Goal: Task Accomplishment & Management: Complete application form

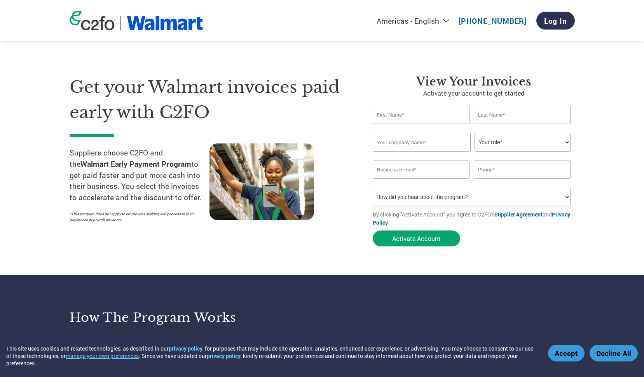
click at [418, 119] on input "text" at bounding box center [421, 115] width 97 height 18
type input "[PERSON_NAME]"
type input "Gujilde"
type input "Kuya A Asian Products Ltd."
type input "[EMAIL_ADDRESS][DOMAIN_NAME]"
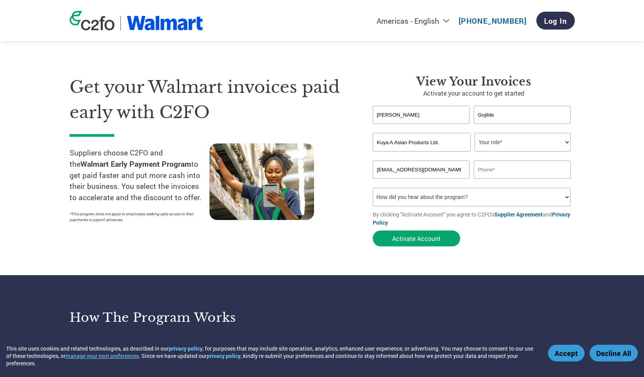
type input "4034780783"
click at [430, 198] on select "How did you hear about the program? Received a letter Email Social Media Online…" at bounding box center [472, 197] width 198 height 19
select select "Social Media"
click at [373, 188] on select "How did you hear about the program? Received a letter Email Social Media Online…" at bounding box center [472, 197] width 198 height 19
click at [408, 241] on button "Activate Account" at bounding box center [416, 239] width 87 height 16
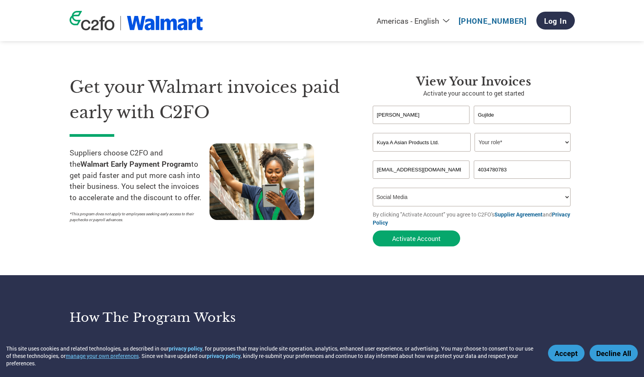
click at [553, 142] on select "Your role* CFO Controller Credit Manager Finance Director Treasurer CEO Preside…" at bounding box center [523, 142] width 96 height 19
select select "CEO"
click at [475, 133] on select "Your role* CFO Controller Credit Manager Finance Director Treasurer CEO Preside…" at bounding box center [523, 142] width 96 height 19
click at [410, 242] on button "Activate Account" at bounding box center [416, 239] width 87 height 16
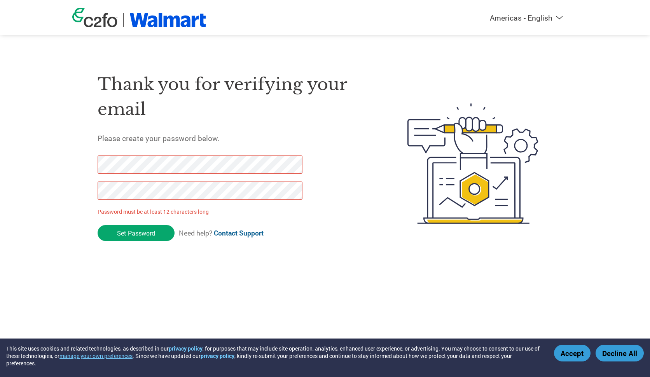
drag, startPoint x: 145, startPoint y: 229, endPoint x: 76, endPoint y: 162, distance: 96.8
click at [76, 162] on div "Thank you for verifying your email Please create your password below. Password …" at bounding box center [324, 164] width 505 height 206
click at [48, 151] on div "Americas - English Américas - Español Américas - Português Amériques - Français…" at bounding box center [325, 132] width 650 height 265
click at [73, 156] on div "Thank you for verifying your email Please create your password below. Password …" at bounding box center [324, 164] width 505 height 206
click at [37, 190] on div "Americas - English Américas - Español Américas - Português Amériques - Français…" at bounding box center [325, 132] width 650 height 265
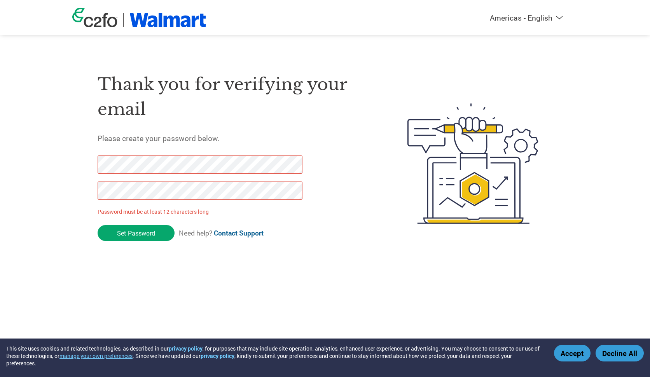
click at [0, 164] on html "This site uses cookies and related technologies, as described in our privacy po…" at bounding box center [325, 148] width 650 height 296
click at [355, 258] on div "Thank you for verifying your email Please create your password below. Password …" at bounding box center [234, 164] width 273 height 206
click at [46, 158] on div "Americas - English Américas - Español Américas - Português Amériques - Français…" at bounding box center [325, 132] width 650 height 265
click at [0, 184] on html "This site uses cookies and related technologies, as described in our privacy po…" at bounding box center [325, 148] width 650 height 296
click at [157, 274] on html "This site uses cookies and related technologies, as described in our privacy po…" at bounding box center [325, 148] width 650 height 296
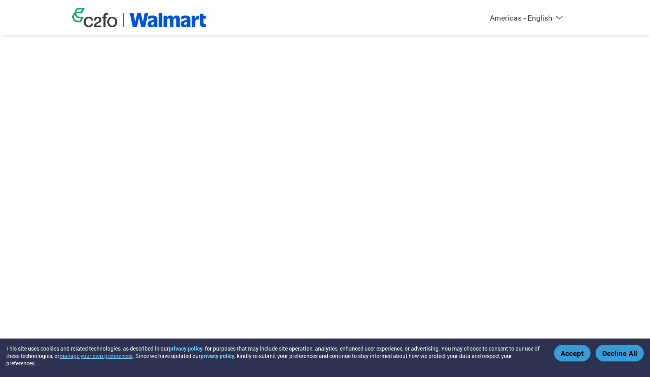
click at [574, 354] on button "Accept" at bounding box center [572, 353] width 37 height 17
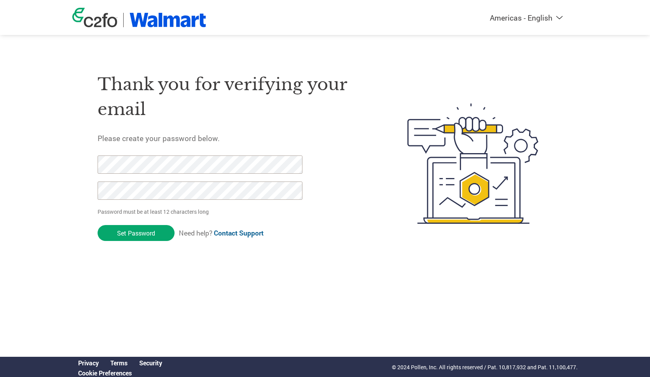
click at [94, 162] on div "Thank you for verifying your email Please create your password below. Password …" at bounding box center [324, 164] width 505 height 206
click at [152, 232] on input "Set Password" at bounding box center [136, 233] width 77 height 16
